Goal: Task Accomplishment & Management: Manage account settings

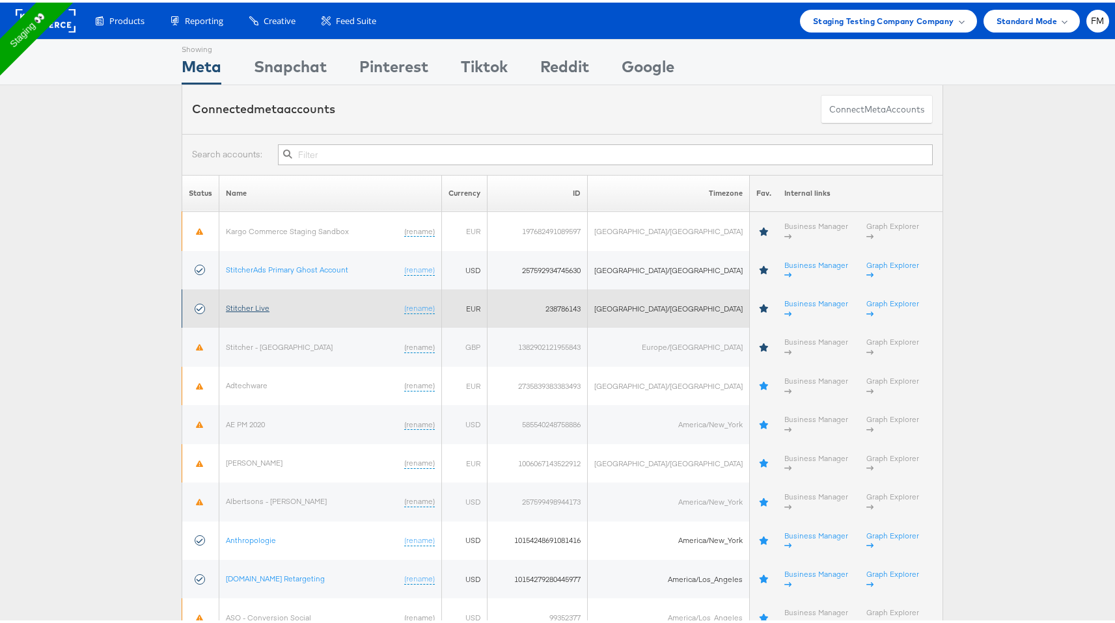
click at [246, 301] on link "Stitcher Live" at bounding box center [248, 306] width 44 height 10
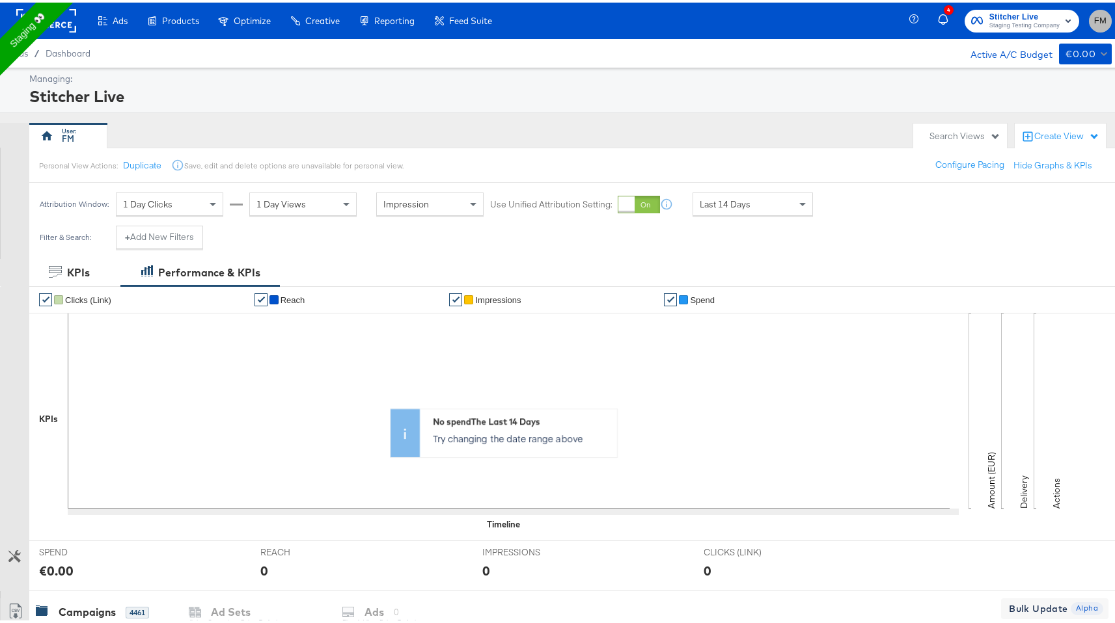
click at [1096, 19] on button "FM" at bounding box center [1100, 18] width 23 height 23
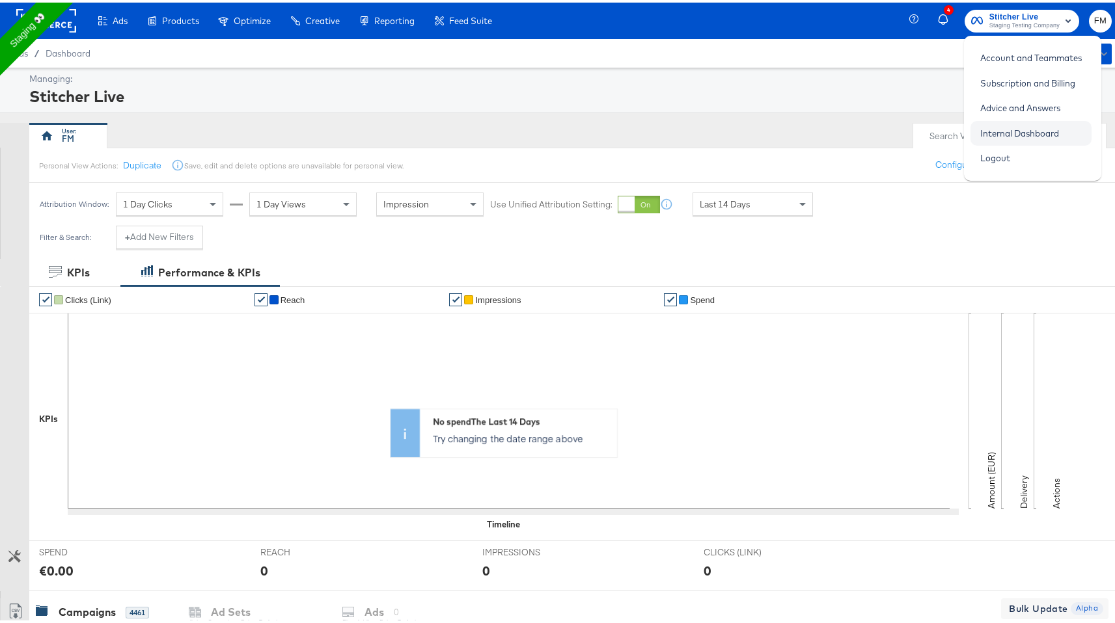
click at [1033, 128] on link "Internal Dashboard" at bounding box center [1019, 130] width 98 height 23
click at [61, 19] on rect at bounding box center [46, 18] width 60 height 23
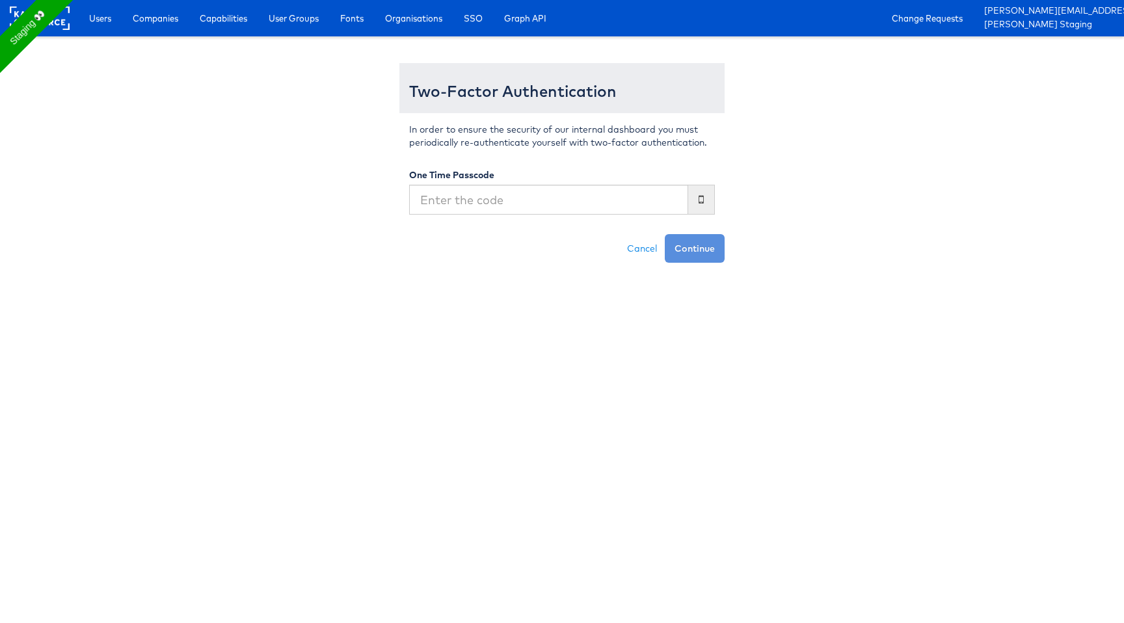
click at [653, 206] on input "text" at bounding box center [548, 200] width 279 height 30
type input "975070"
click at [665, 234] on button "Continue" at bounding box center [695, 248] width 60 height 29
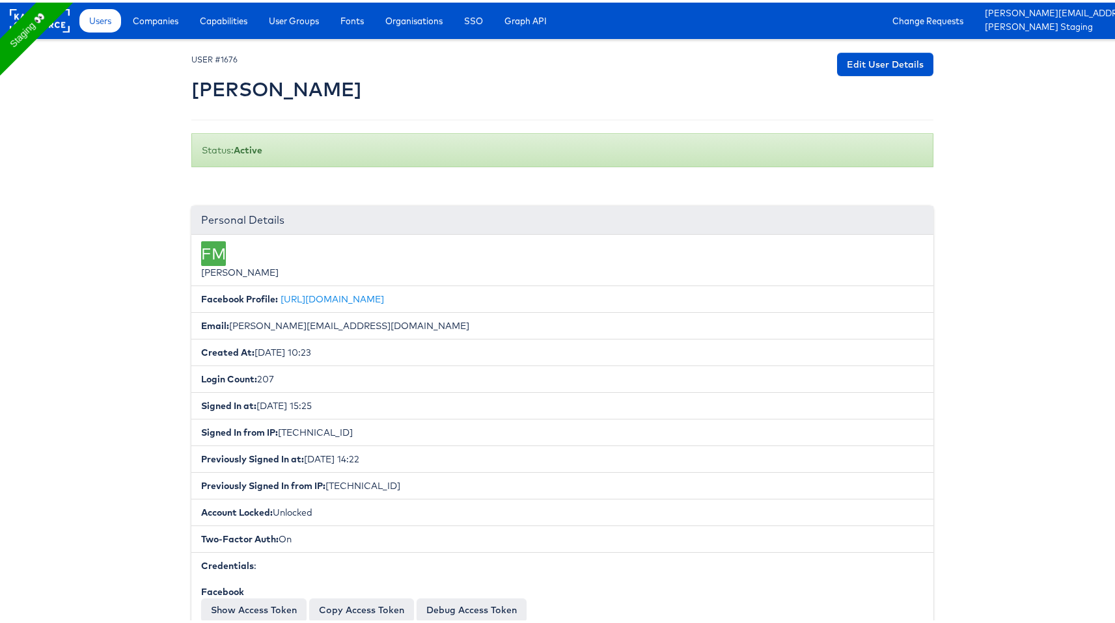
click at [227, 5] on div "Users Companies Capabilities User Groups Fonts Organisations SSO Graph API Chan…" at bounding box center [599, 18] width 1052 height 36
click at [233, 13] on span "Capabilities" at bounding box center [224, 18] width 48 height 13
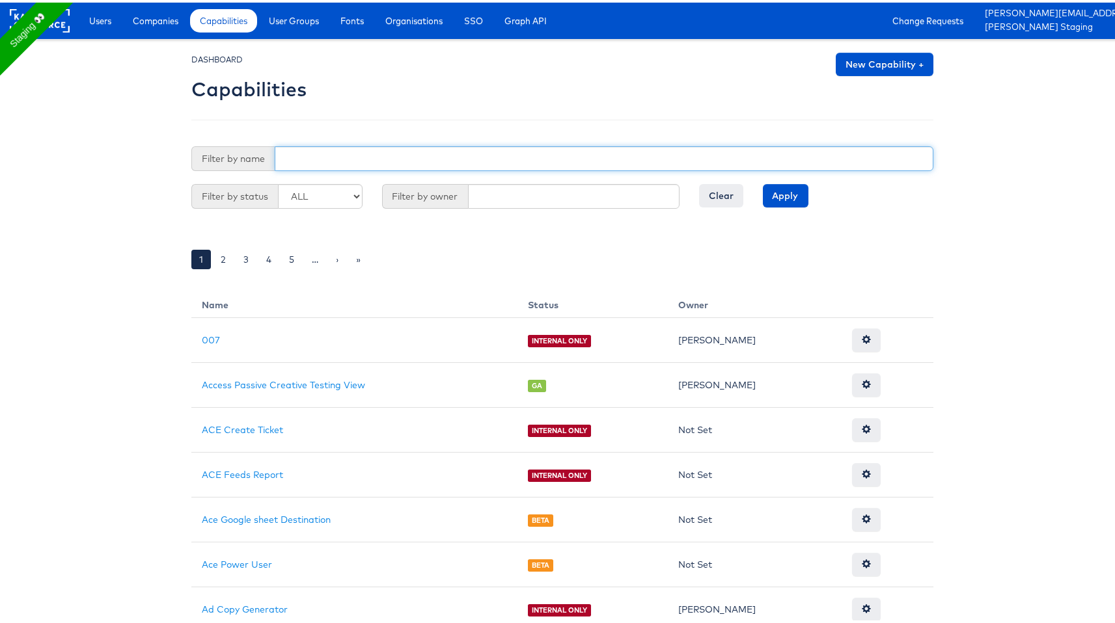
click at [473, 145] on input "text" at bounding box center [604, 156] width 659 height 25
type input "nav"
click at [763, 182] on input "Apply" at bounding box center [786, 193] width 46 height 23
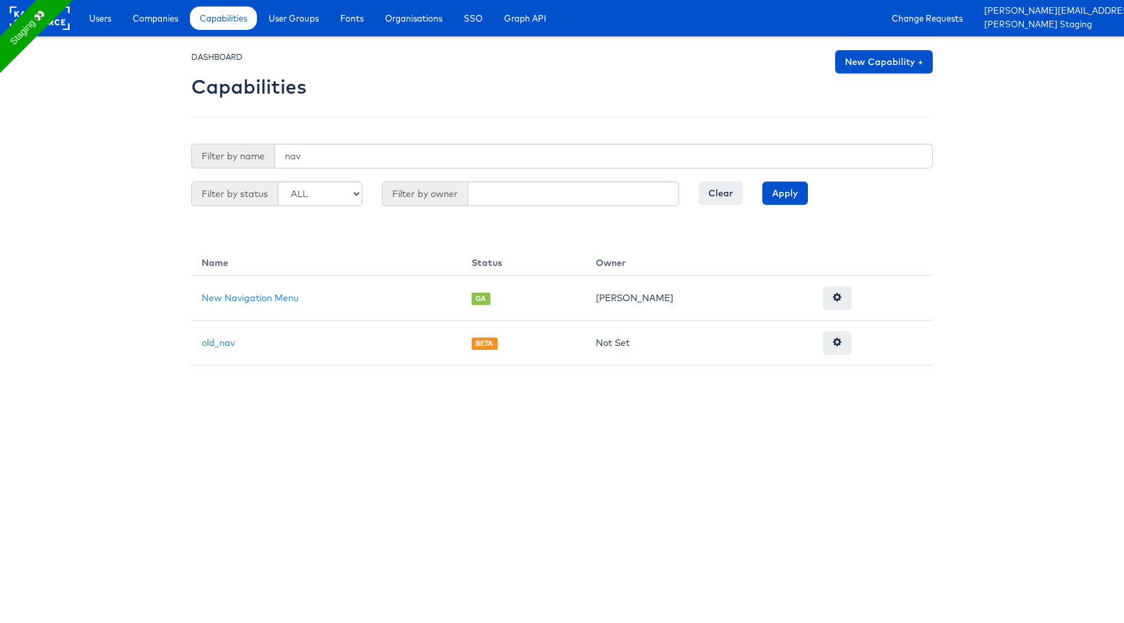
click at [1067, 195] on body "Users Companies Capabilities User Groups Fonts Organisations SSO Graph API Chan…" at bounding box center [562, 183] width 1124 height 366
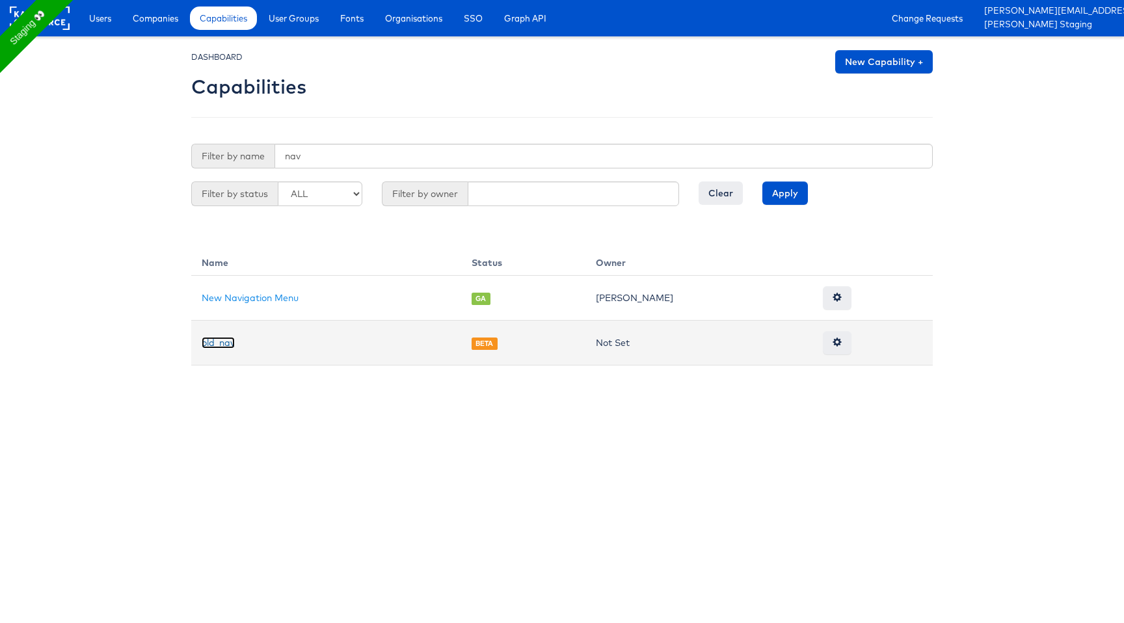
click at [233, 340] on link "old_nav" at bounding box center [218, 343] width 33 height 12
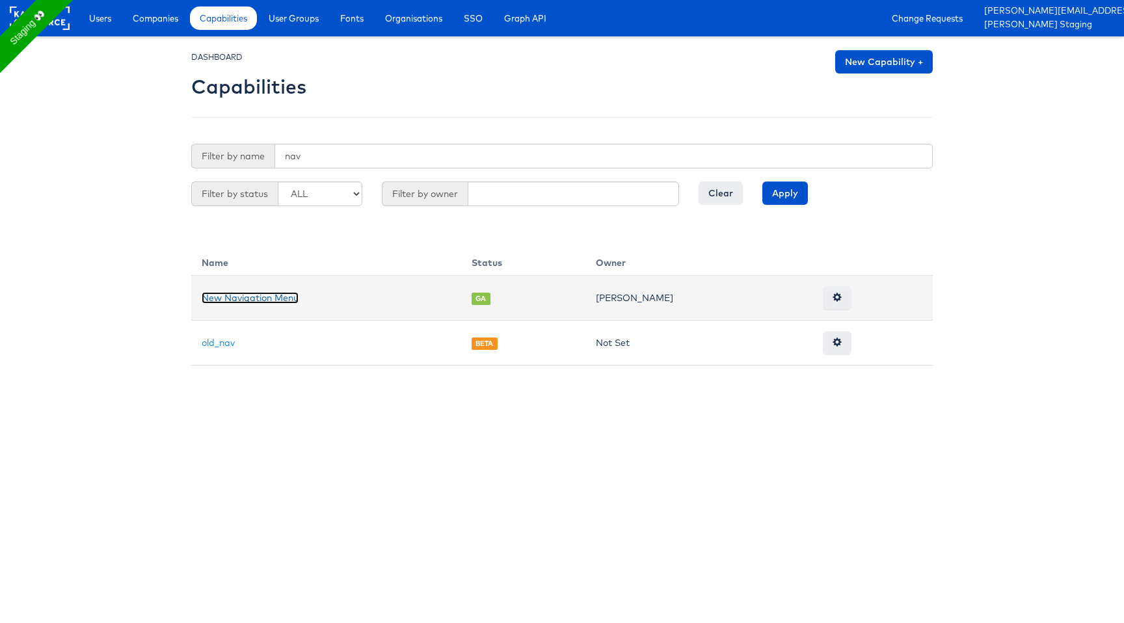
click at [249, 297] on link "New Navigation Menu" at bounding box center [250, 298] width 97 height 12
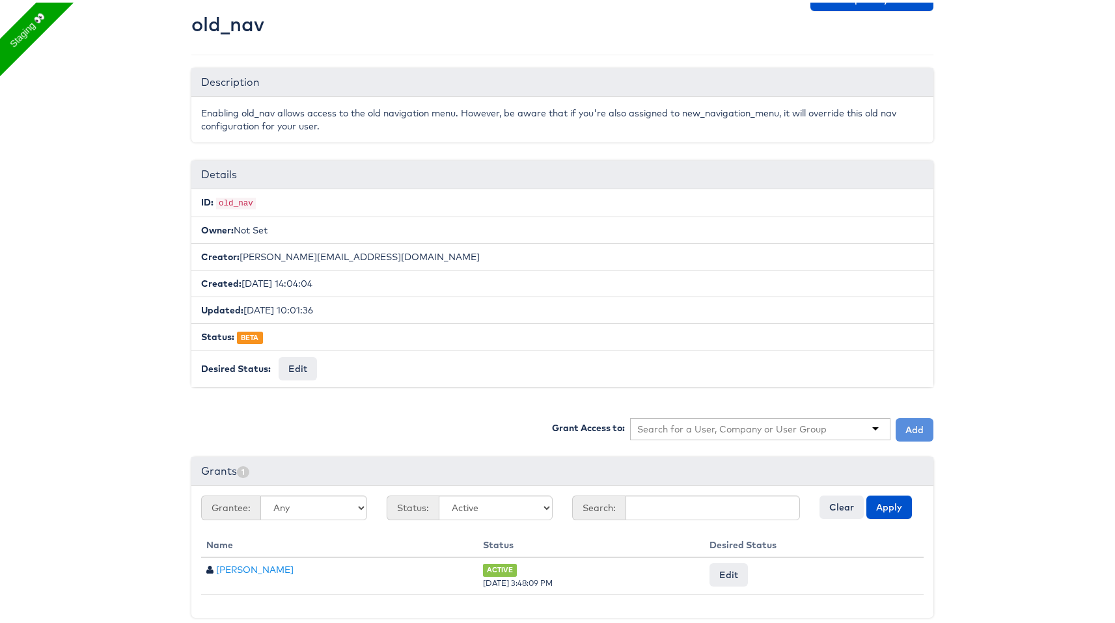
scroll to position [74, 0]
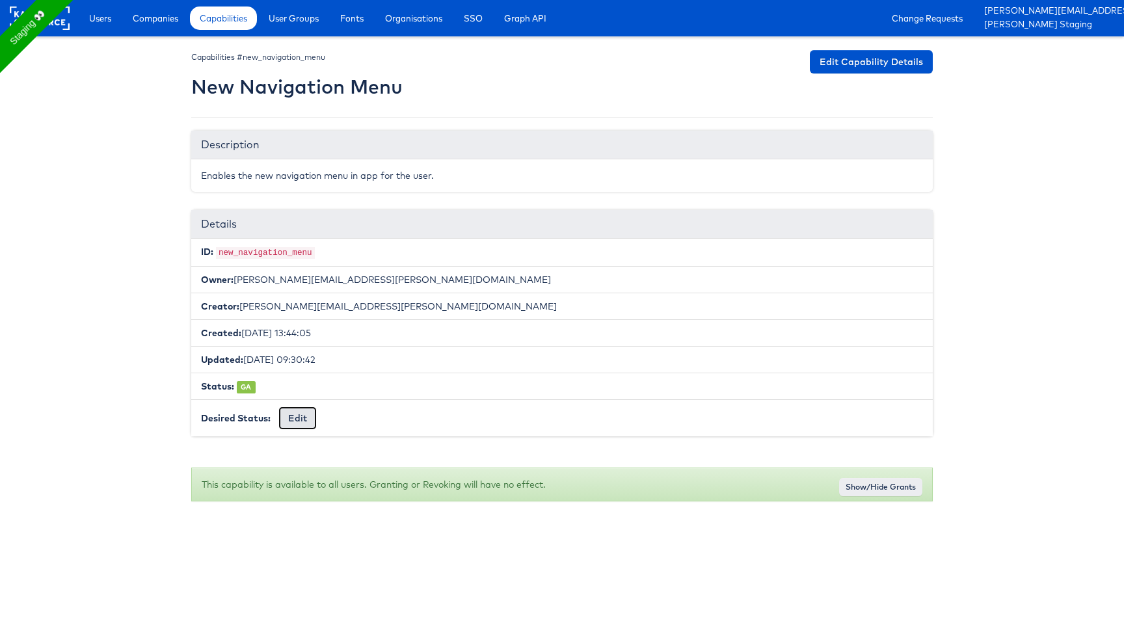
click at [291, 415] on button "Edit" at bounding box center [298, 418] width 38 height 23
click at [320, 416] on select "-- No Change -- GA BETA INTERNAL ONLY ARCHIVED" at bounding box center [332, 419] width 107 height 25
select select "LIMITED_RELEASE"
click at [279, 407] on select "-- No Change -- GA BETA INTERNAL ONLY ARCHIVED" at bounding box center [332, 419] width 107 height 25
click at [437, 414] on input "Request Change" at bounding box center [431, 419] width 74 height 18
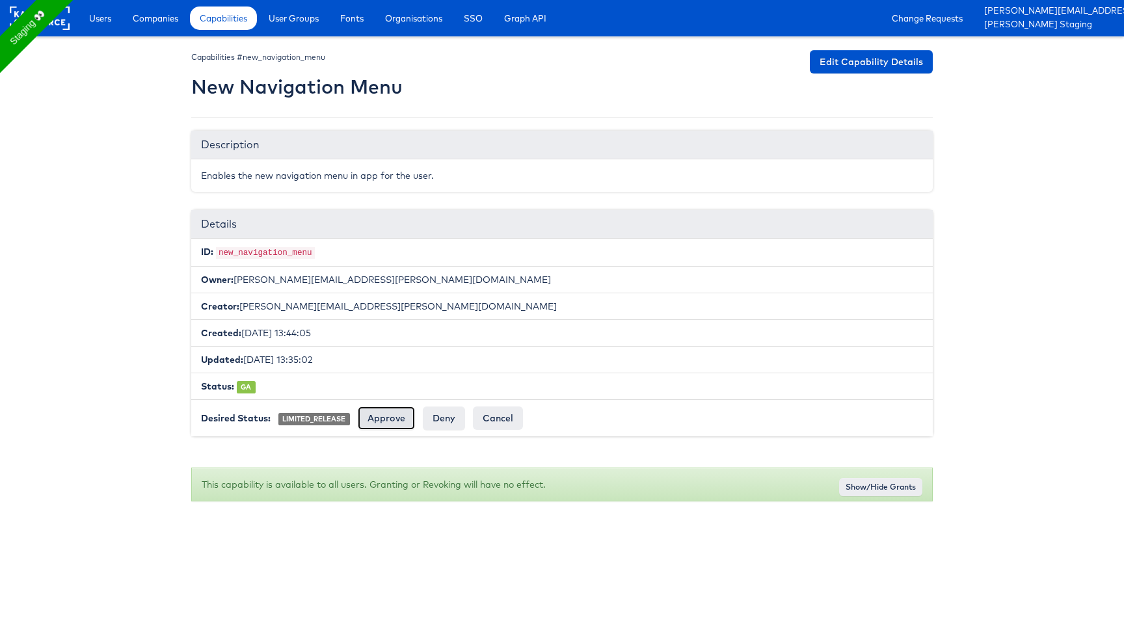
click at [371, 421] on input "Approve" at bounding box center [386, 418] width 57 height 23
click at [291, 420] on button "Edit" at bounding box center [298, 418] width 38 height 23
click at [463, 397] on li "Status: BETA" at bounding box center [562, 386] width 742 height 27
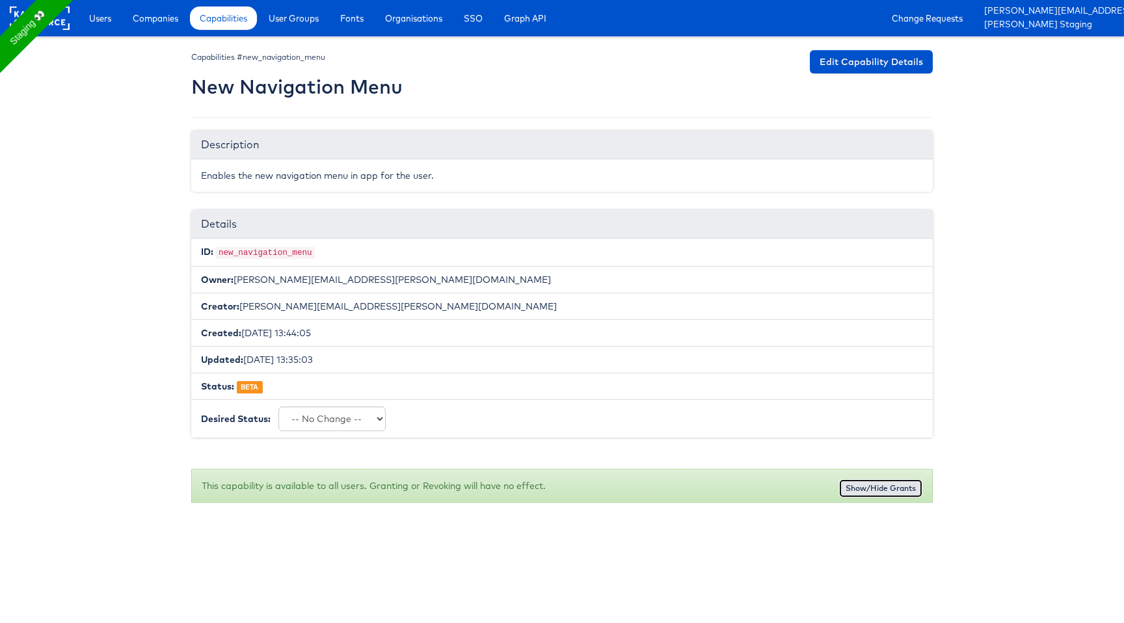
click at [895, 480] on button "Show/Hide Grants" at bounding box center [880, 489] width 83 height 18
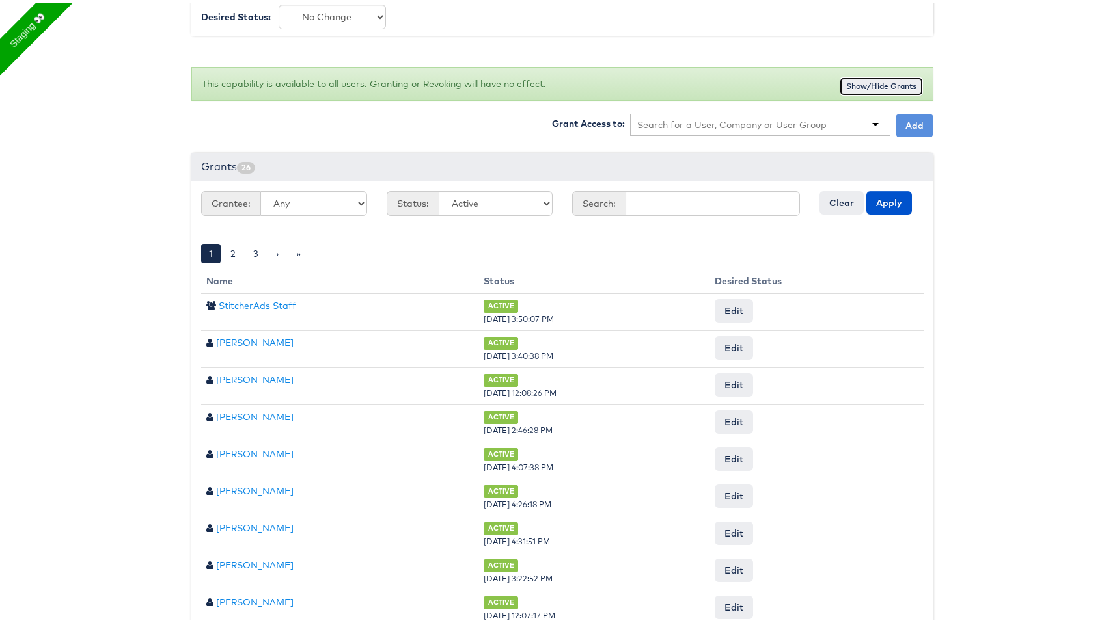
scroll to position [413, 0]
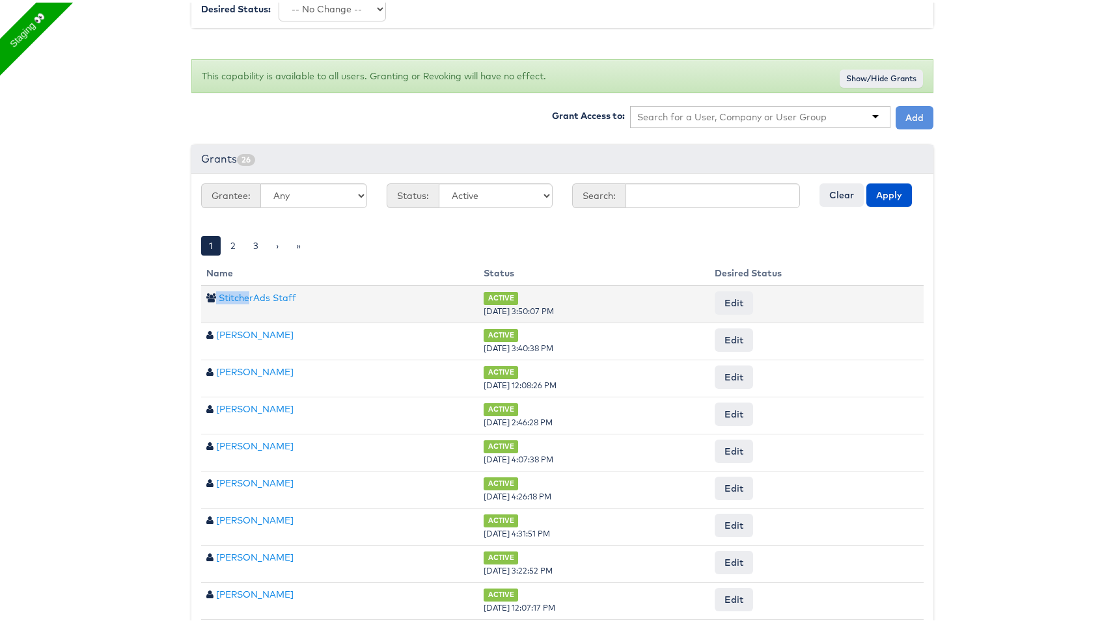
drag, startPoint x: 307, startPoint y: 290, endPoint x: 211, endPoint y: 299, distance: 96.7
click at [211, 299] on td "StitcherAds Staff" at bounding box center [339, 302] width 277 height 38
click at [312, 293] on td "StitcherAds Staff" at bounding box center [339, 302] width 277 height 38
drag, startPoint x: 310, startPoint y: 295, endPoint x: 205, endPoint y: 295, distance: 105.4
click at [205, 295] on td "StitcherAds Staff" at bounding box center [339, 302] width 277 height 38
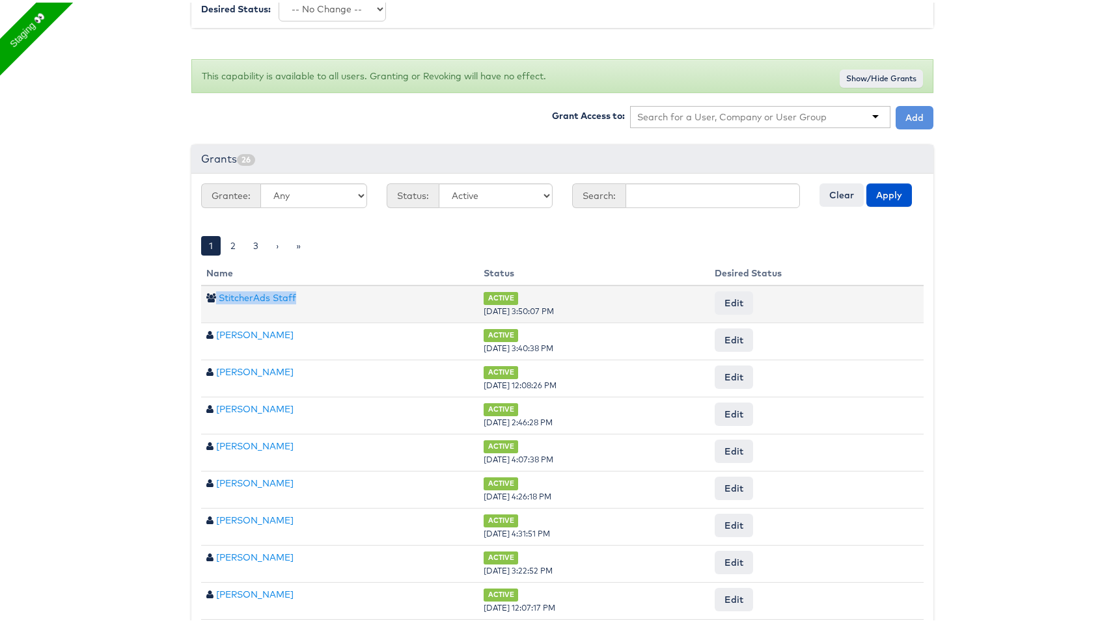
copy td "StitcherAds Staff"
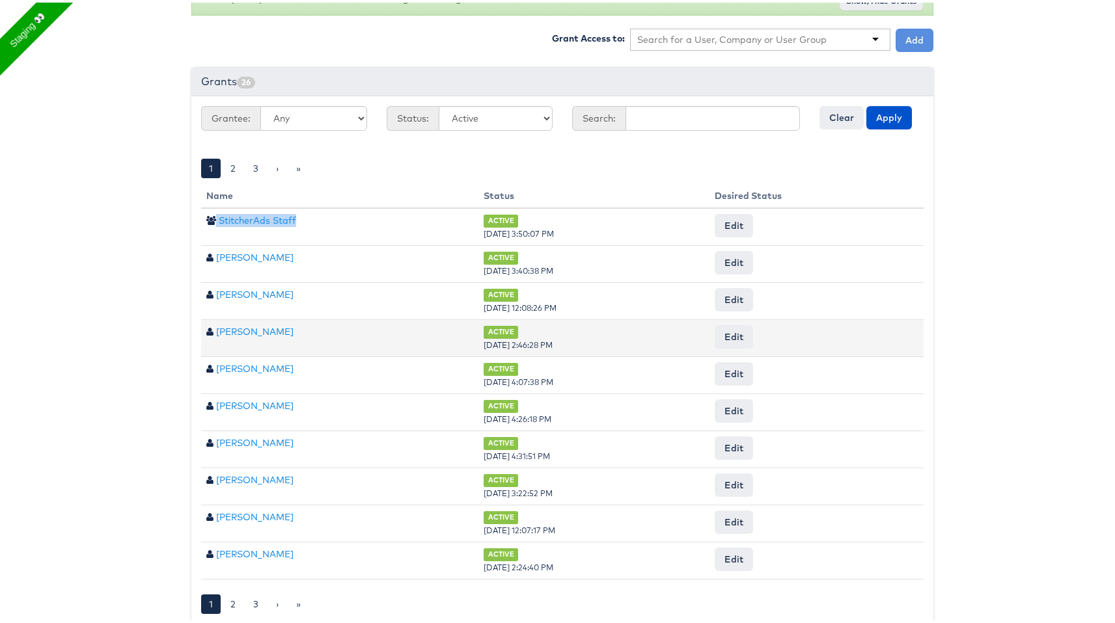
scroll to position [510, 0]
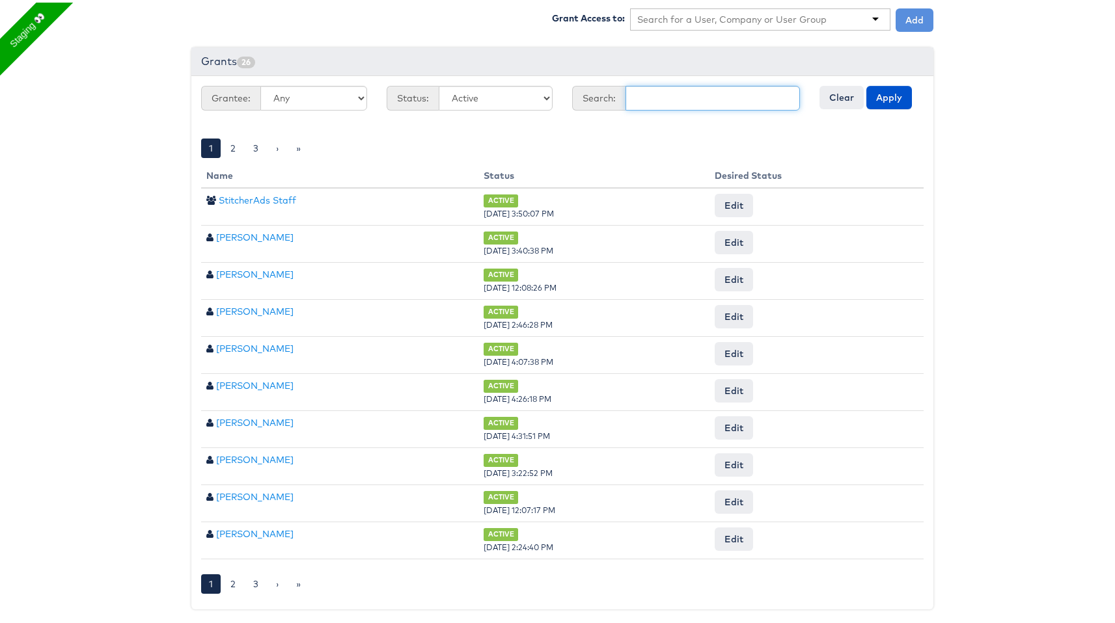
click at [700, 89] on input "text" at bounding box center [712, 95] width 174 height 25
type input "fran"
click at [866, 83] on button "Apply" at bounding box center [889, 94] width 46 height 23
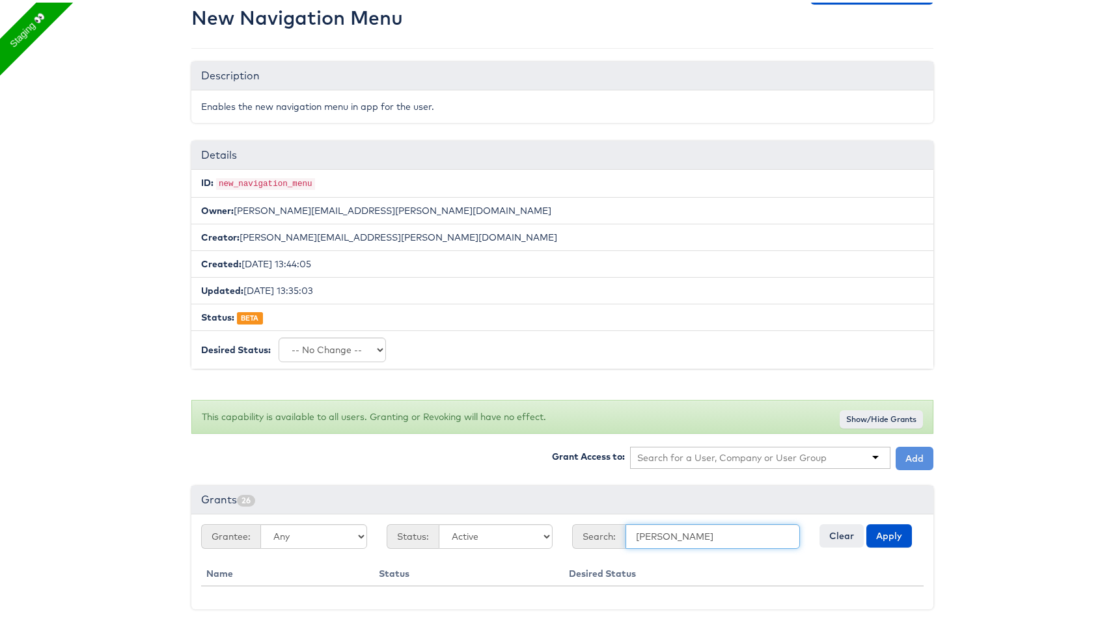
click at [644, 535] on input "fran" at bounding box center [712, 534] width 174 height 25
paste input "StitcherAds Staff"
type input "StitcherAds Staff"
click at [866, 522] on button "Apply" at bounding box center [889, 533] width 46 height 23
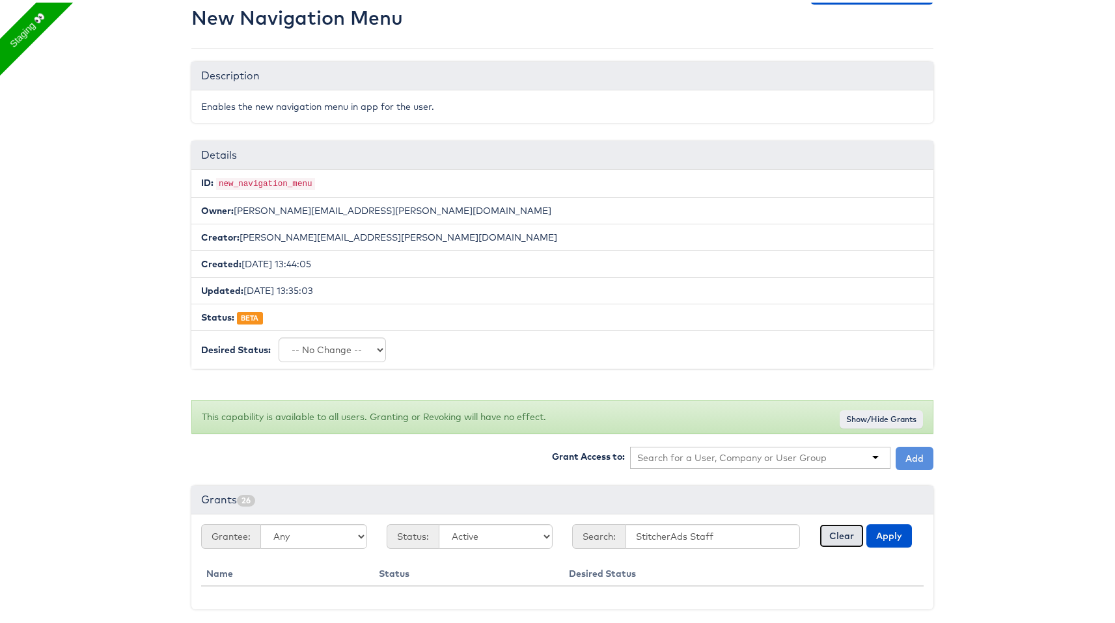
click at [837, 542] on button "Clear" at bounding box center [841, 533] width 44 height 23
click at [633, 536] on input "StitcherAds Staff" at bounding box center [712, 534] width 174 height 25
paste input "StitcherAds Staff"
type input "StitcherAds Staff"
click at [866, 522] on button "Apply" at bounding box center [889, 533] width 46 height 23
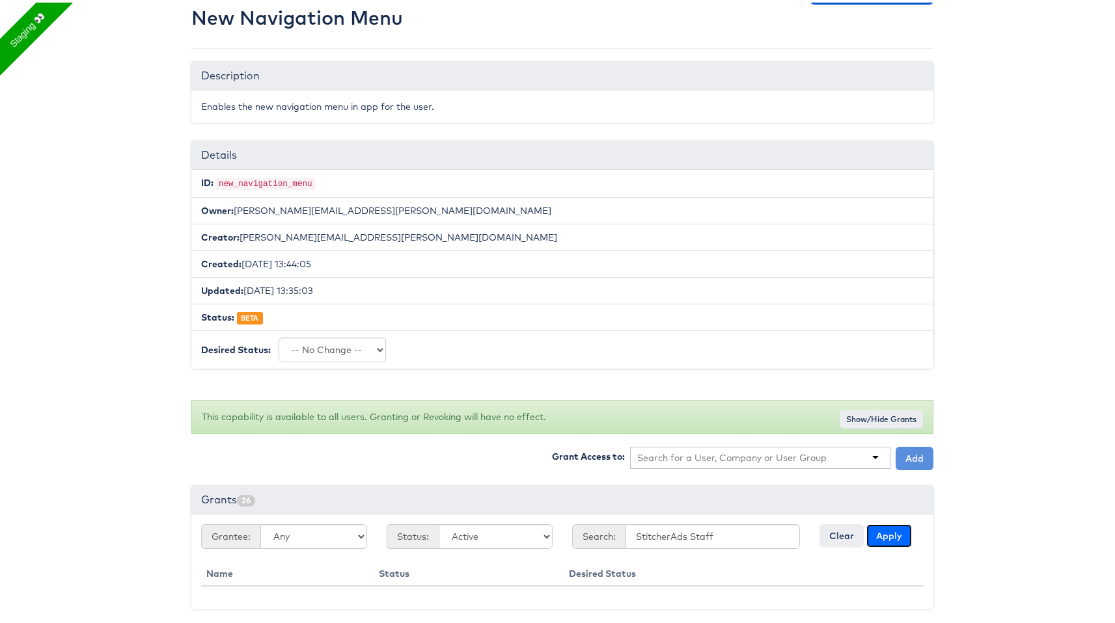
click at [879, 538] on button "Apply" at bounding box center [889, 533] width 46 height 23
click at [647, 544] on input "StitcherAds Staff" at bounding box center [712, 534] width 174 height 25
click at [349, 534] on select "Any Users Companies User Groups" at bounding box center [313, 534] width 107 height 25
select select "User"
click at [260, 522] on select "Any Users Companies User Groups" at bounding box center [313, 534] width 107 height 25
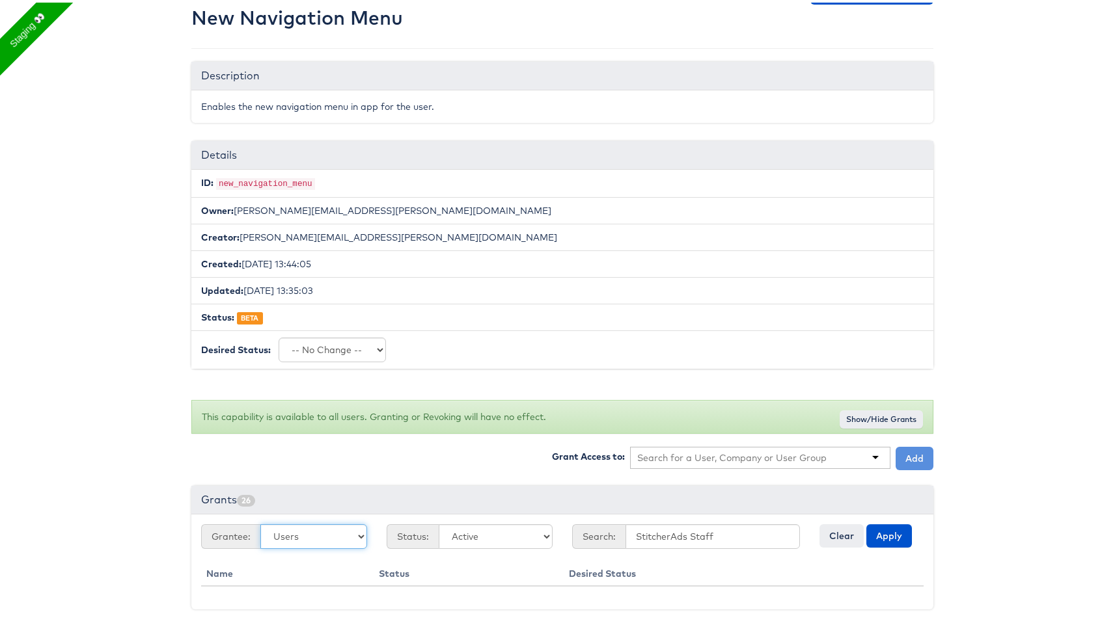
click at [343, 532] on select "Any Users Companies User Groups" at bounding box center [313, 534] width 107 height 25
select select
click at [260, 522] on select "Any Users Companies User Groups" at bounding box center [313, 534] width 107 height 25
click at [833, 530] on button "Clear" at bounding box center [841, 533] width 44 height 23
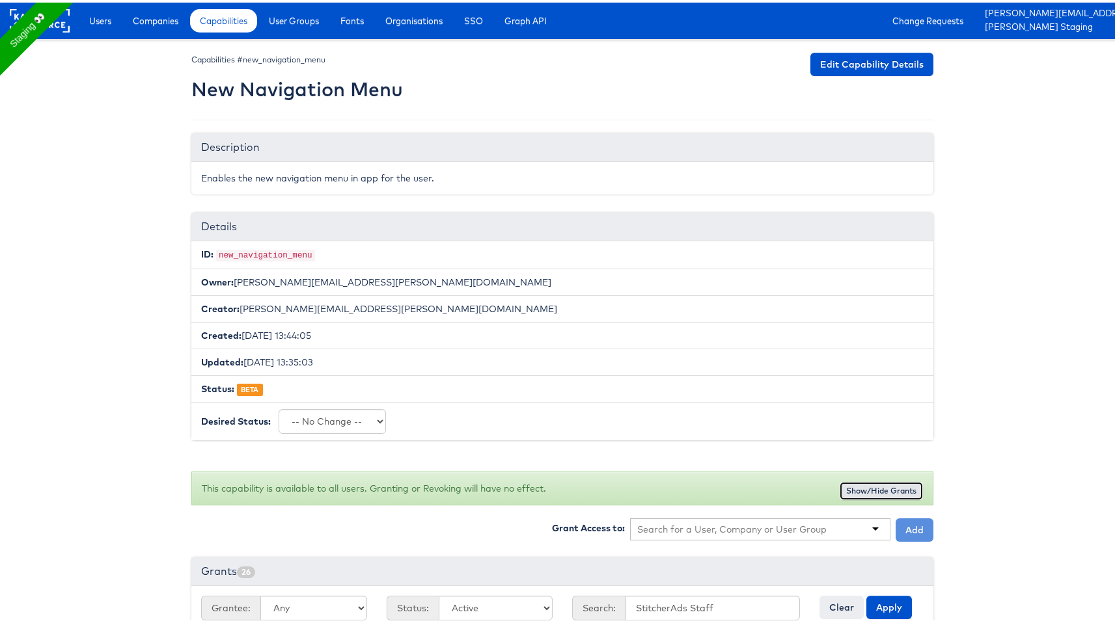
click at [880, 485] on button "Show/Hide Grants" at bounding box center [880, 489] width 83 height 18
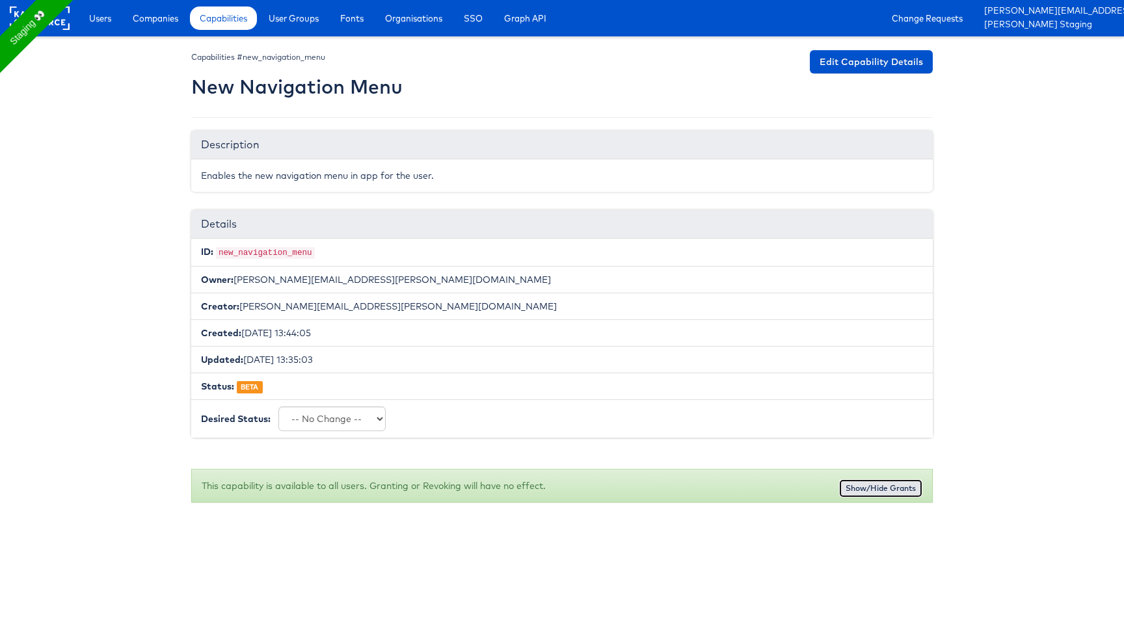
click at [880, 485] on button "Show/Hide Grants" at bounding box center [880, 489] width 83 height 18
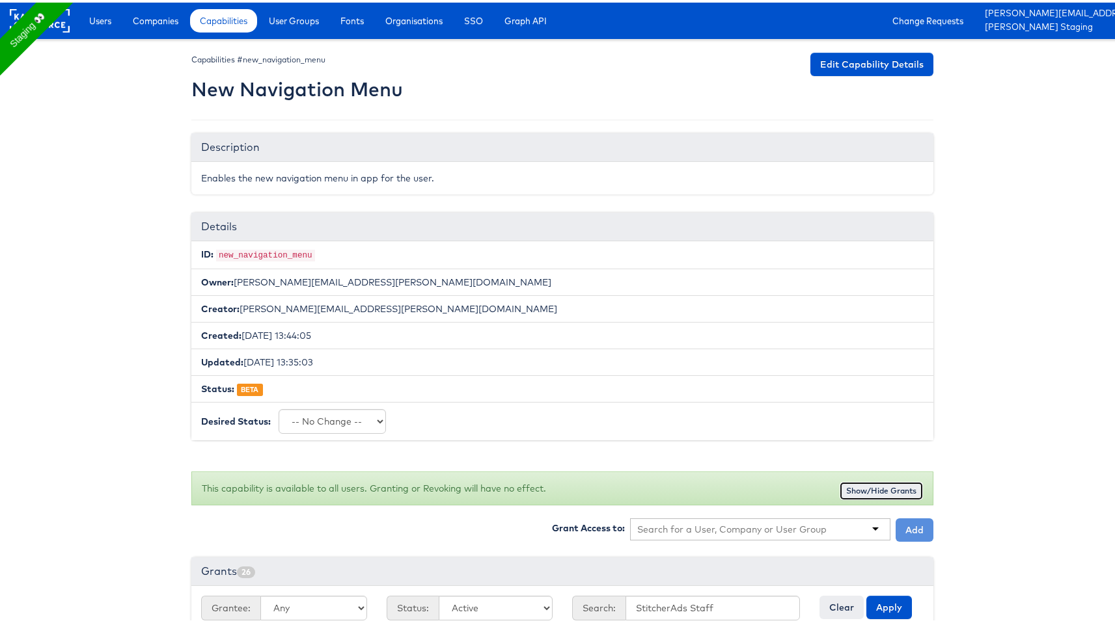
scroll to position [72, 0]
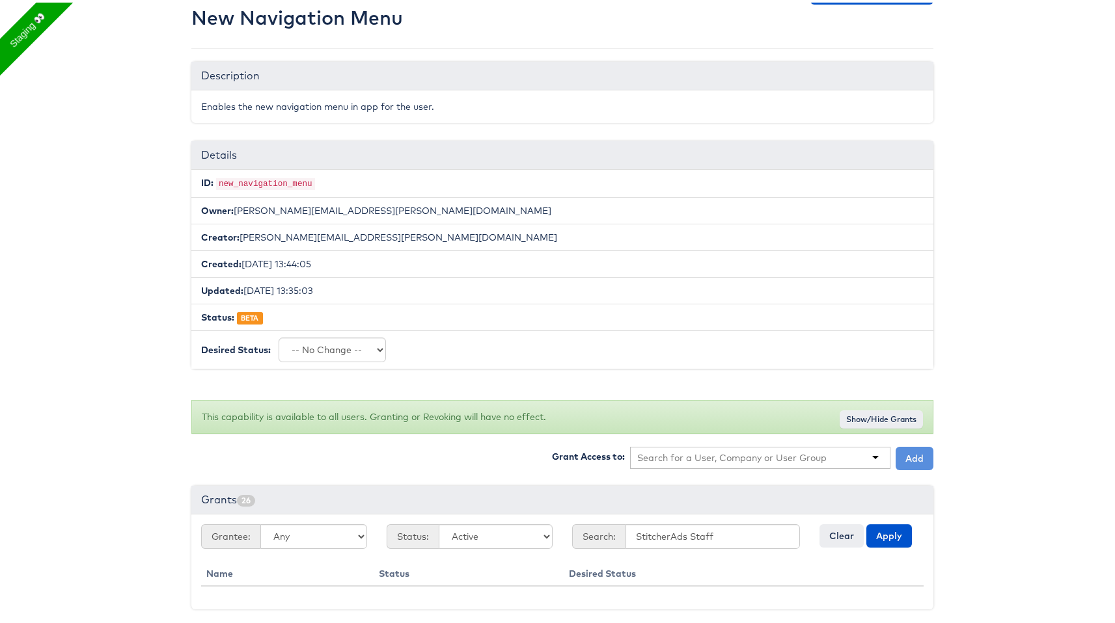
click at [237, 493] on span "26" at bounding box center [246, 499] width 18 height 12
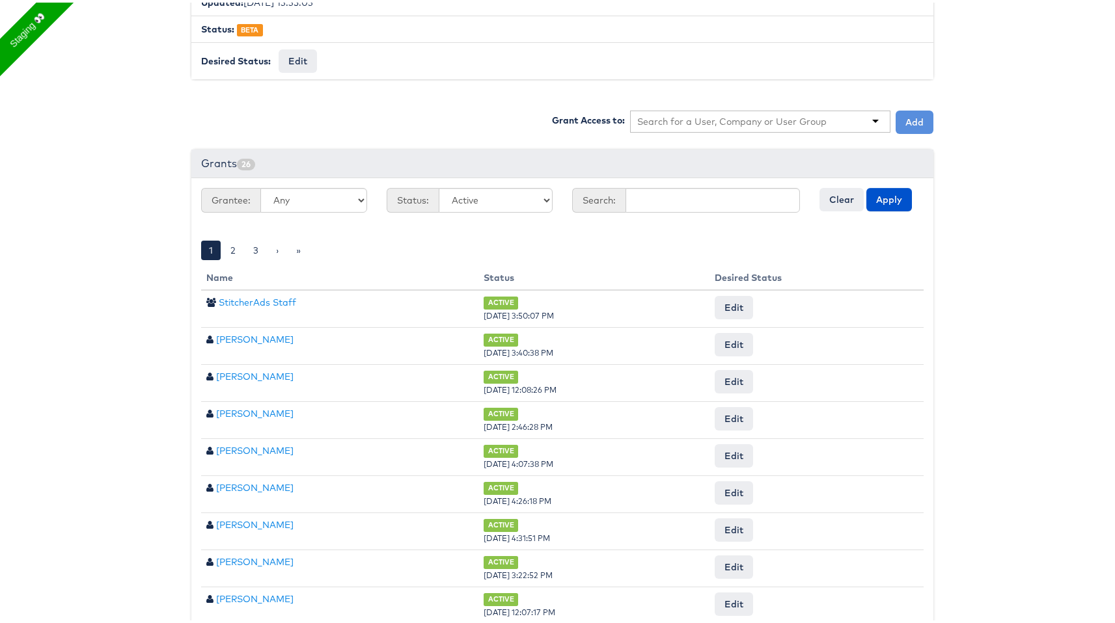
scroll to position [462, 0]
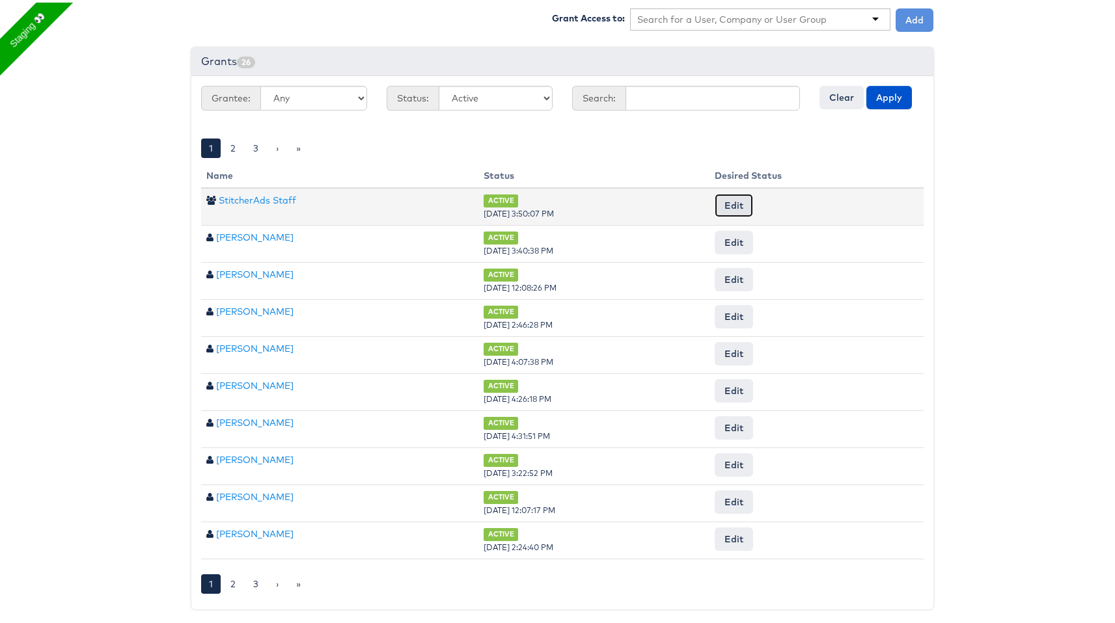
click at [752, 204] on button "Edit" at bounding box center [733, 202] width 38 height 23
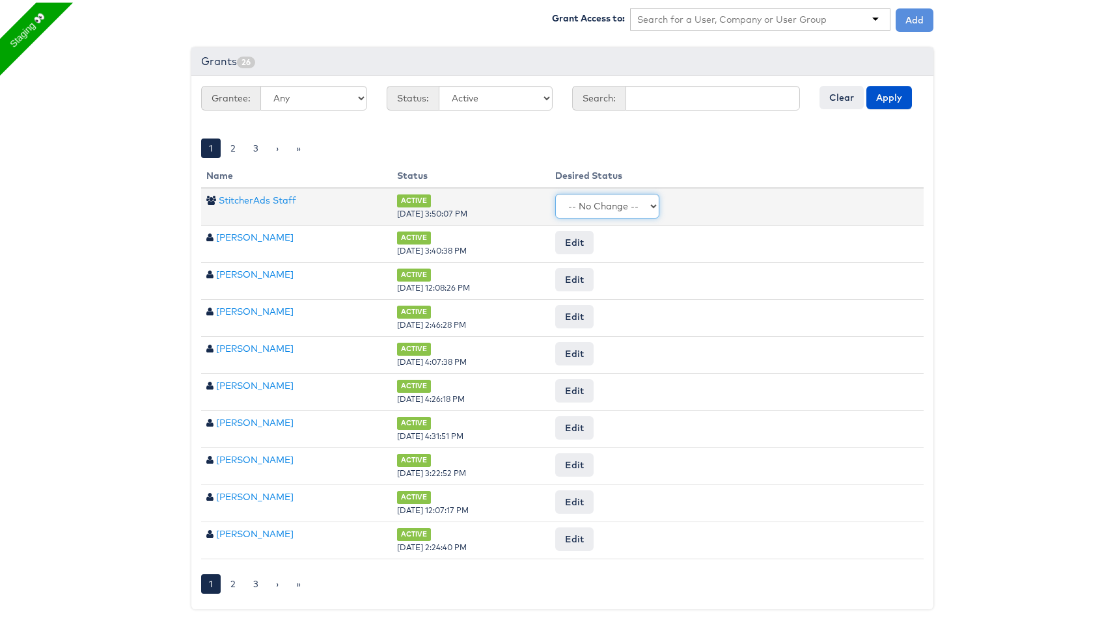
click at [577, 199] on select "-- No Change -- Active Revoked" at bounding box center [607, 203] width 104 height 25
select select "REVOKED"
click at [567, 191] on select "-- No Change -- Active Revoked" at bounding box center [607, 203] width 104 height 25
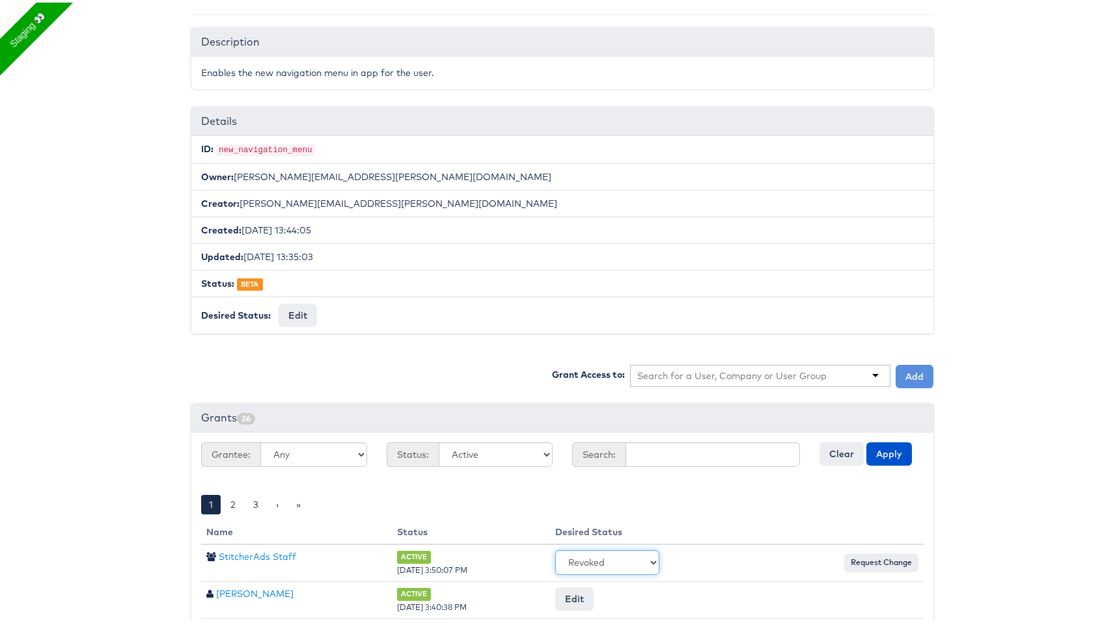
scroll to position [106, 0]
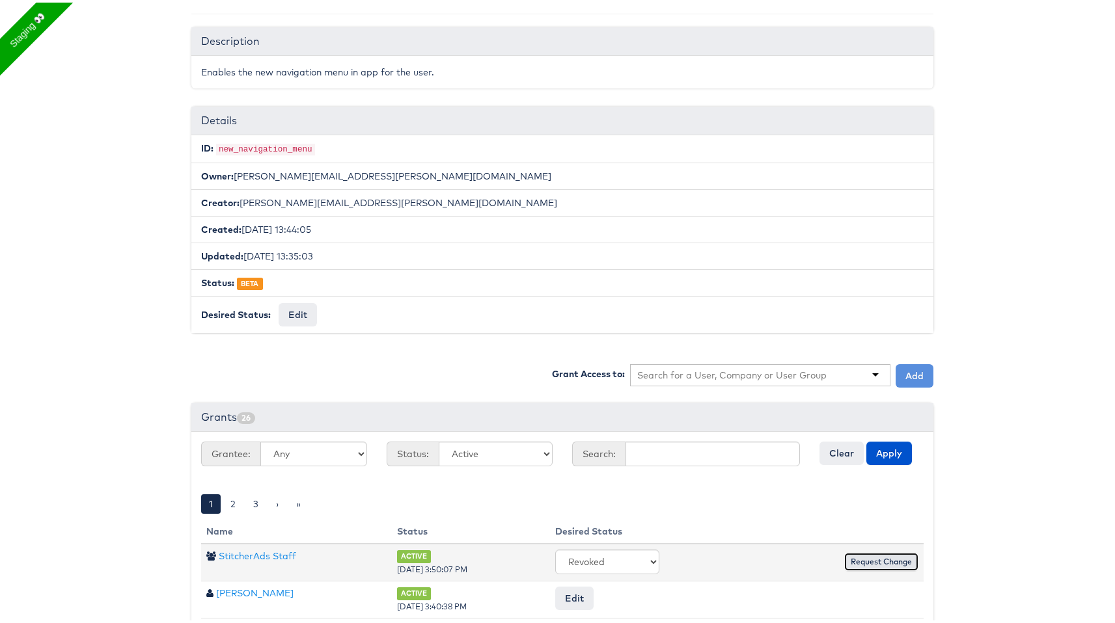
click at [869, 556] on input "Request Change" at bounding box center [881, 560] width 74 height 18
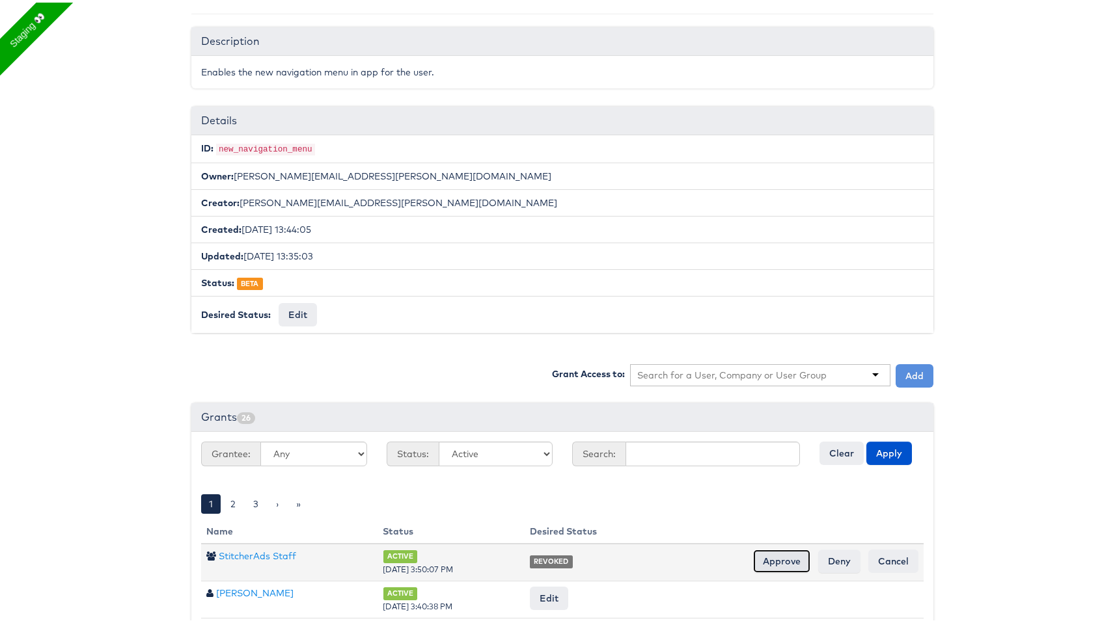
click at [783, 557] on input "Approve" at bounding box center [781, 558] width 57 height 23
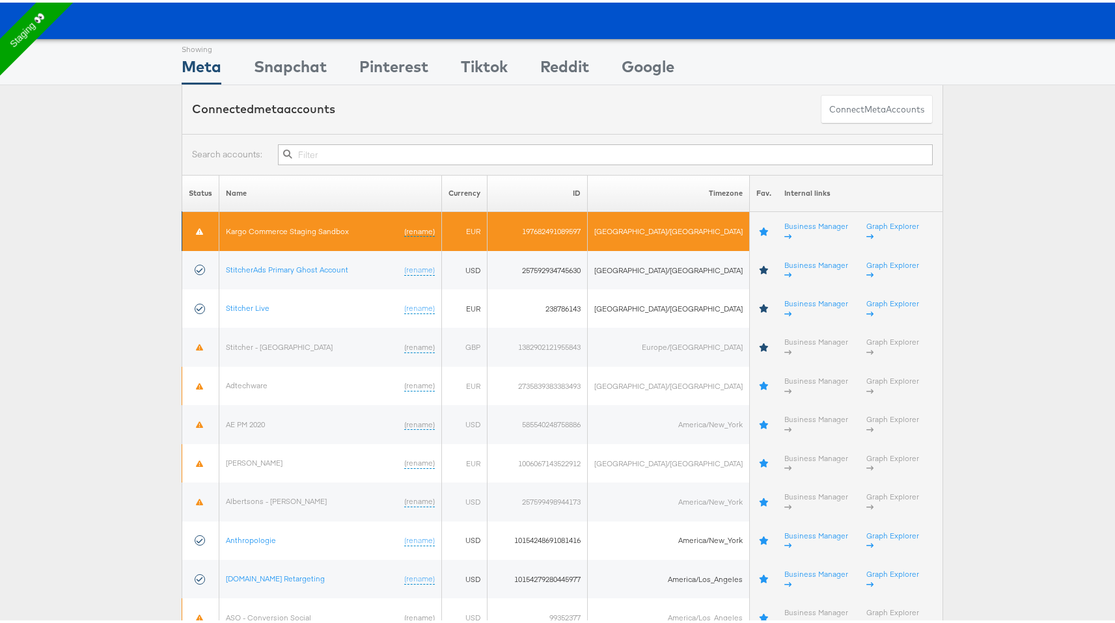
click at [569, 211] on td "197682491089597" at bounding box center [537, 229] width 100 height 39
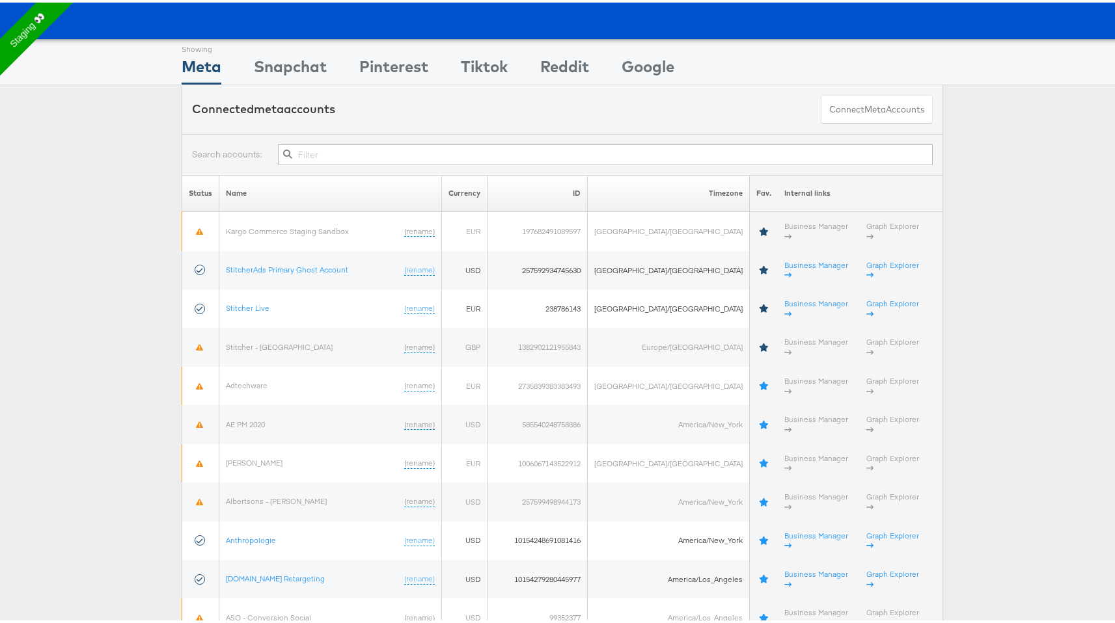
click at [582, 105] on div "Connected meta accounts Connect meta Accounts" at bounding box center [562, 107] width 761 height 49
click at [312, 61] on div "Snapchat" at bounding box center [290, 67] width 73 height 29
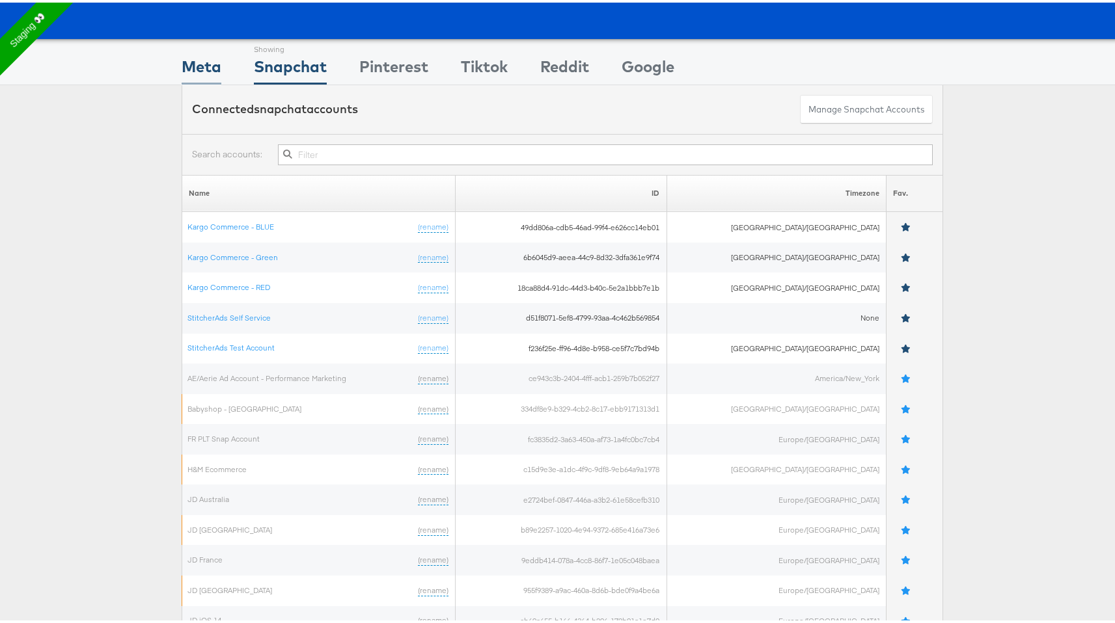
click at [215, 66] on div "Meta" at bounding box center [202, 67] width 40 height 29
